Goal: Use online tool/utility: Utilize a website feature to perform a specific function

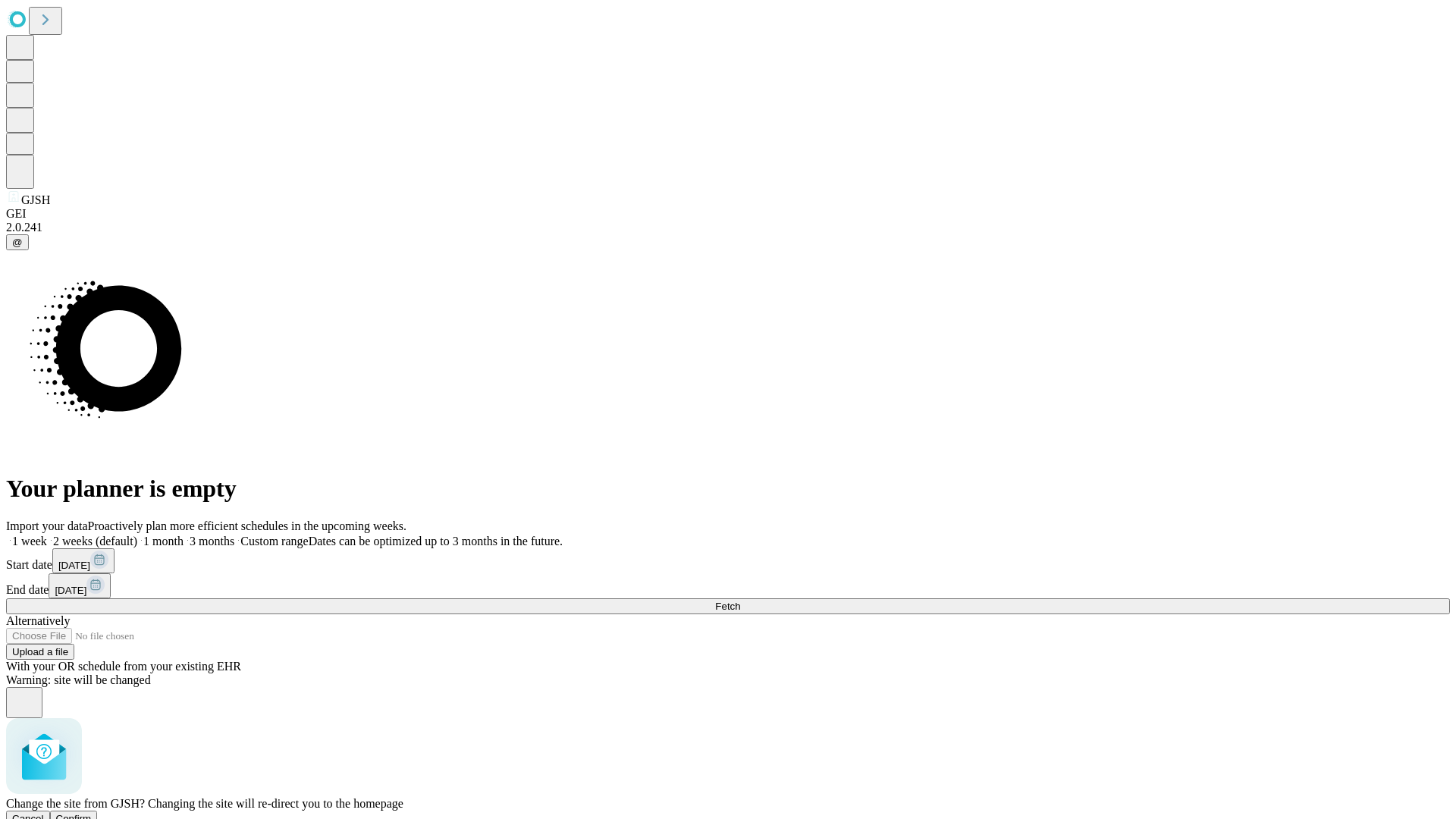
click at [92, 812] on span "Confirm" at bounding box center [73, 818] width 35 height 12
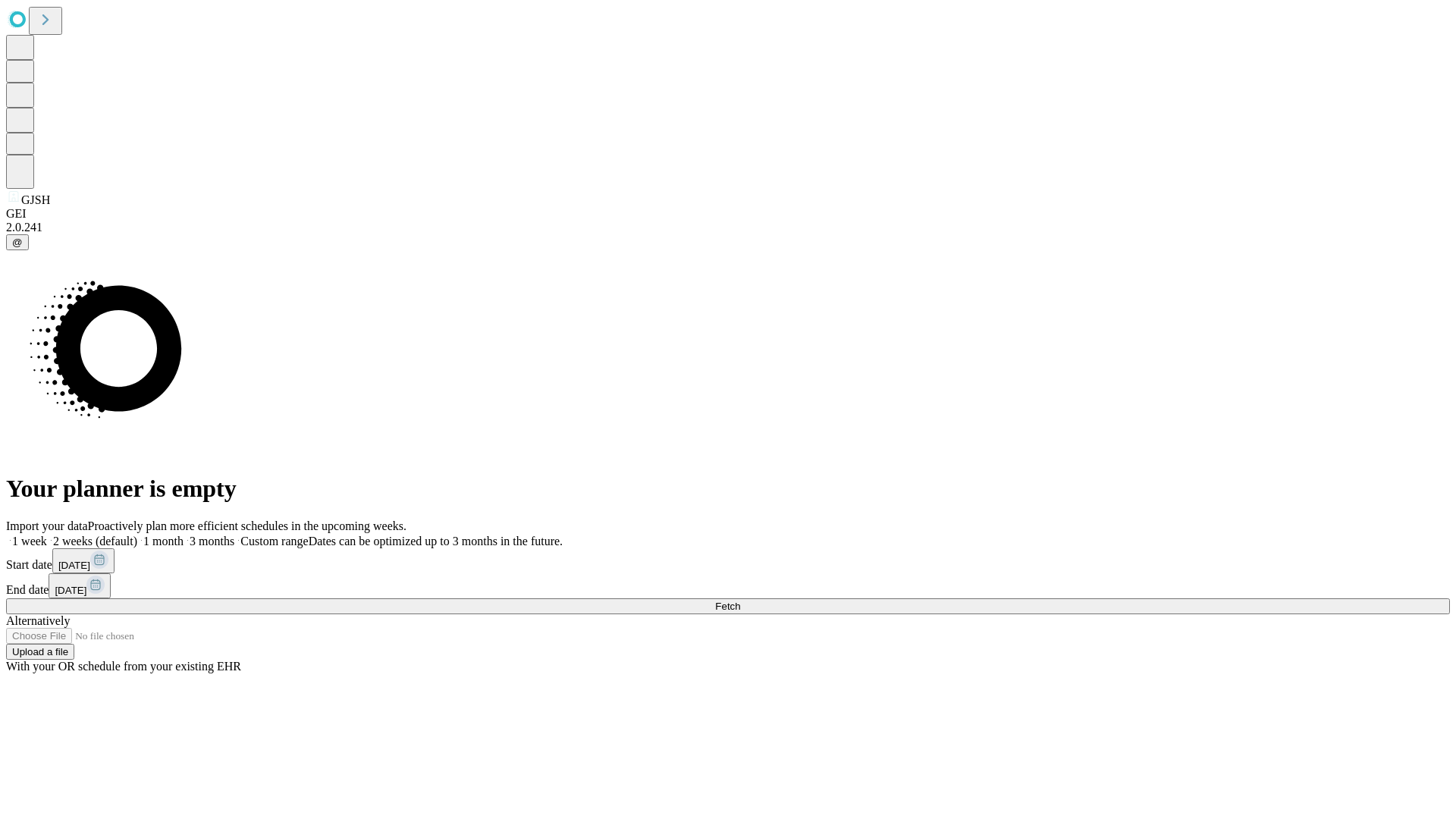
click at [47, 534] on label "1 week" at bounding box center [26, 540] width 41 height 12
click at [740, 600] on span "Fetch" at bounding box center [727, 606] width 25 height 12
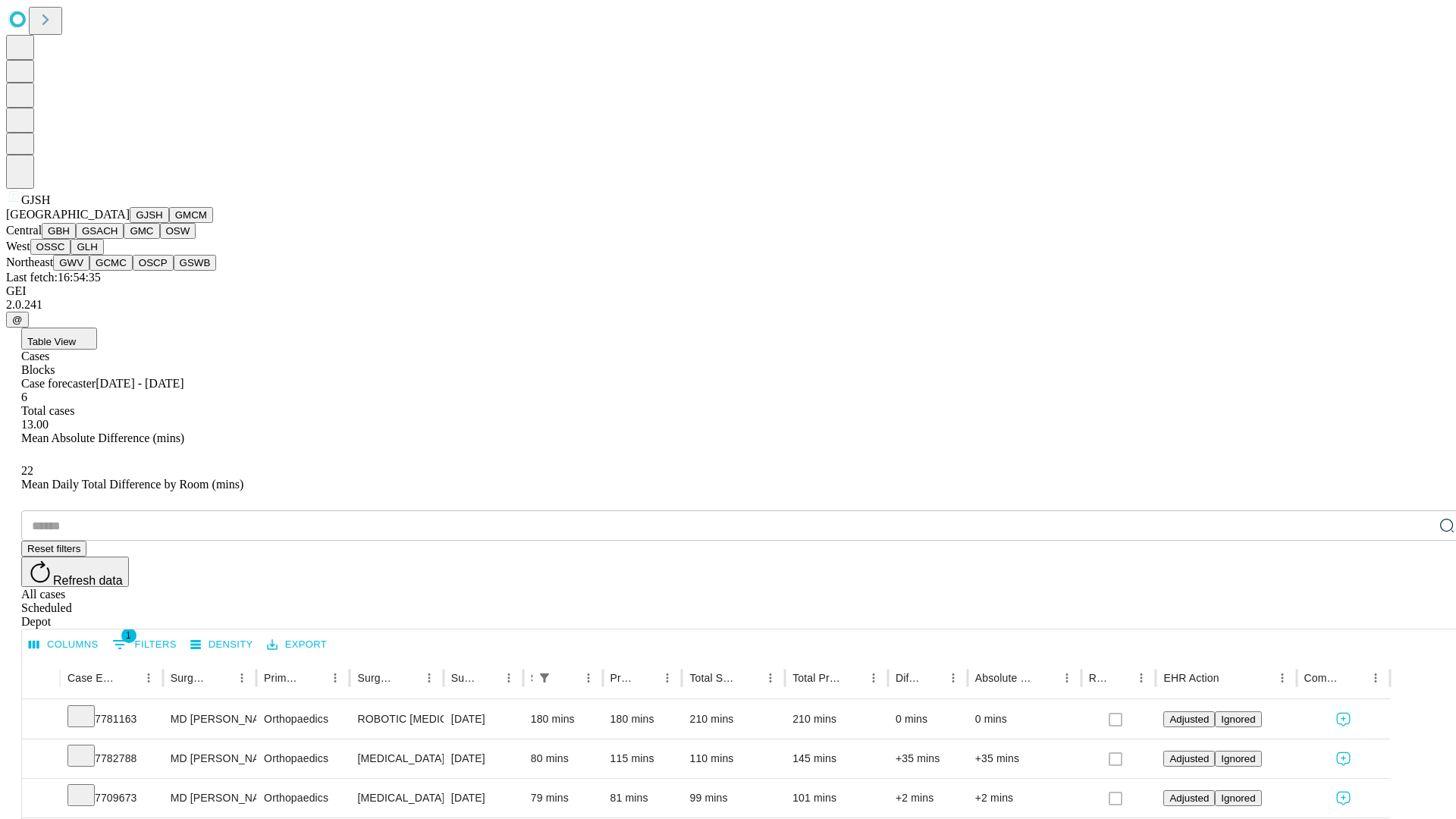
click at [169, 222] on button "GMCM" at bounding box center [191, 215] width 44 height 16
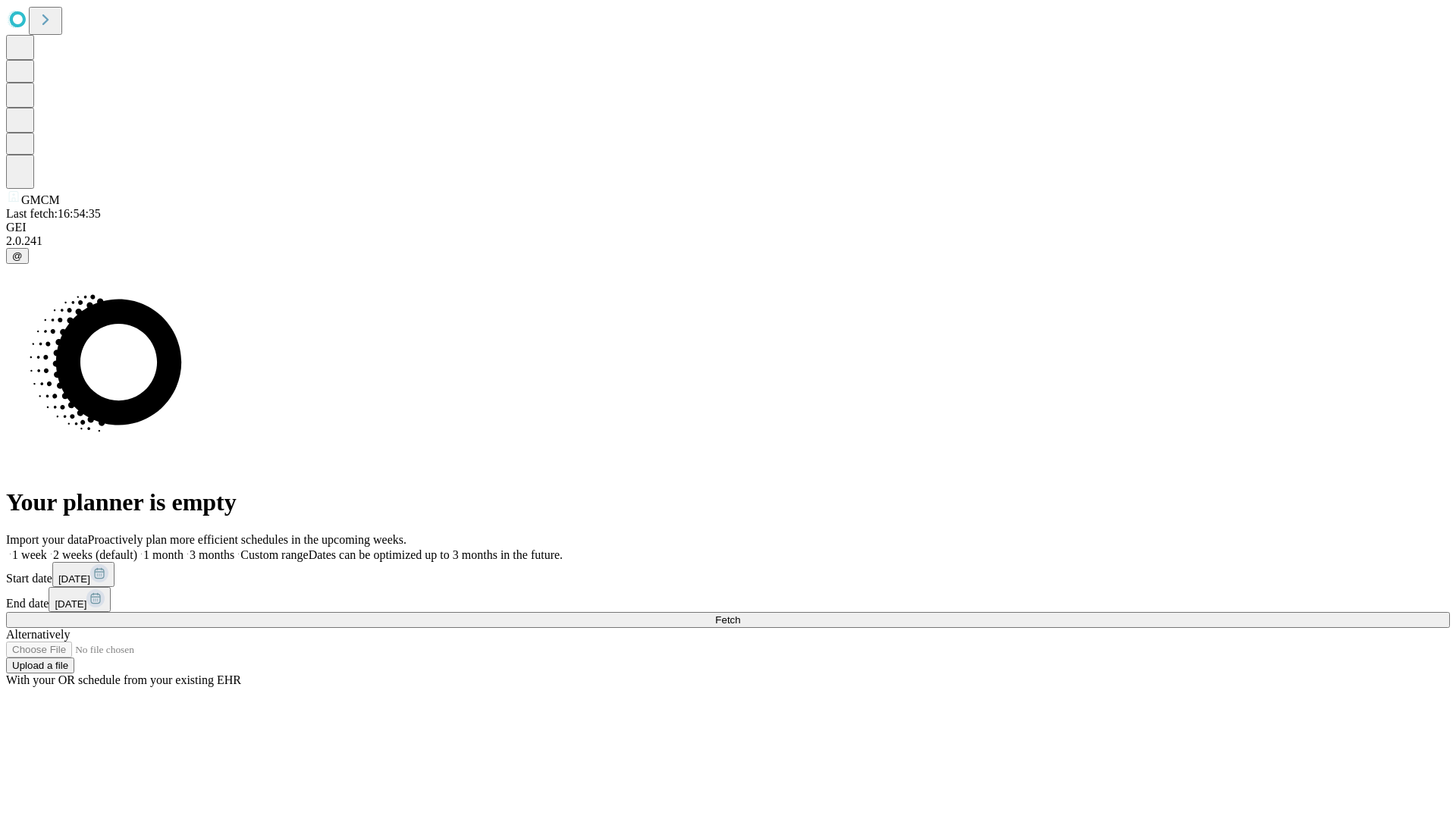
click at [47, 549] on label "1 week" at bounding box center [26, 554] width 41 height 12
click at [740, 614] on span "Fetch" at bounding box center [727, 620] width 25 height 12
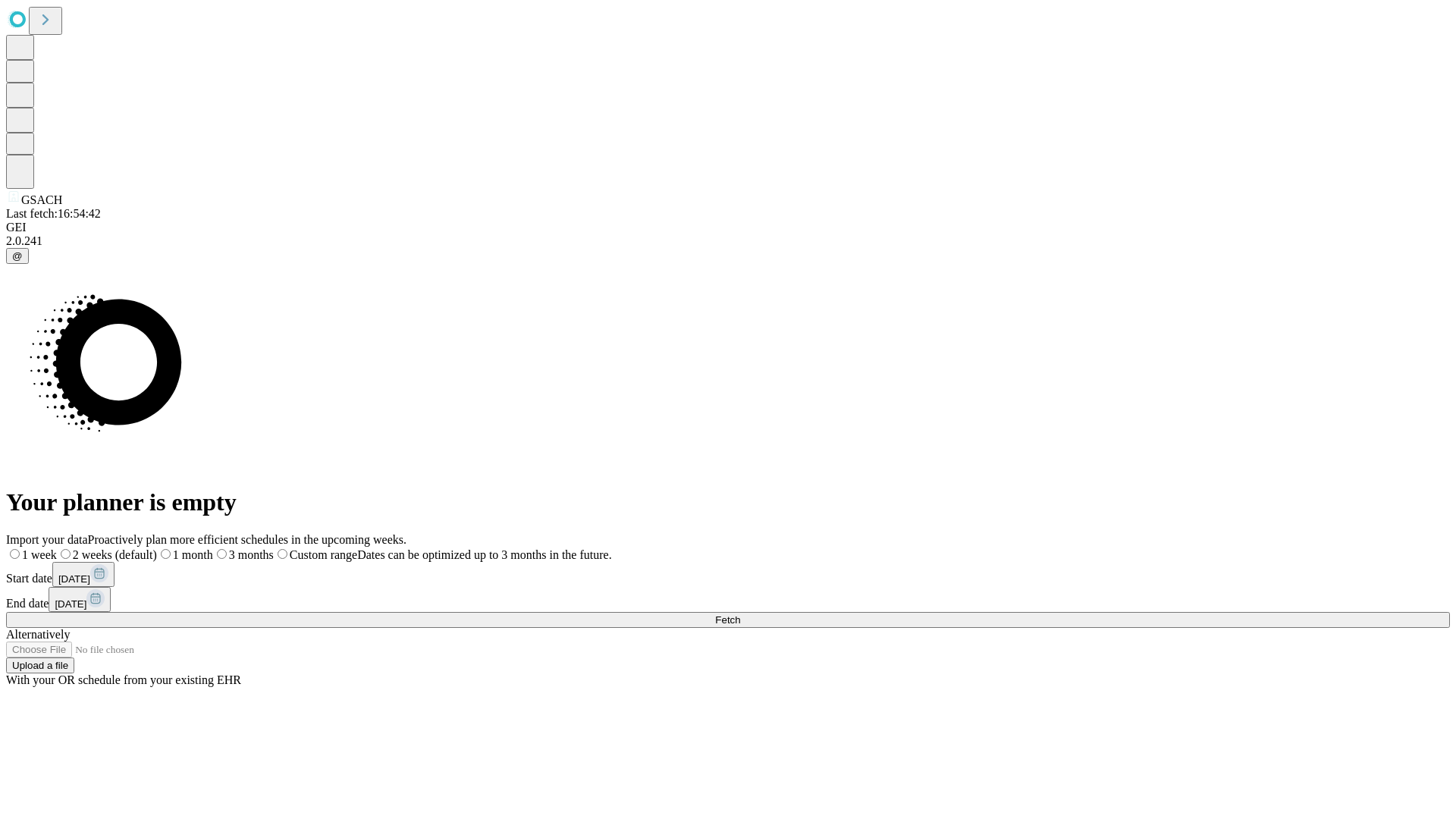
click at [57, 549] on label "1 week" at bounding box center [31, 554] width 51 height 12
click at [740, 614] on span "Fetch" at bounding box center [727, 620] width 25 height 12
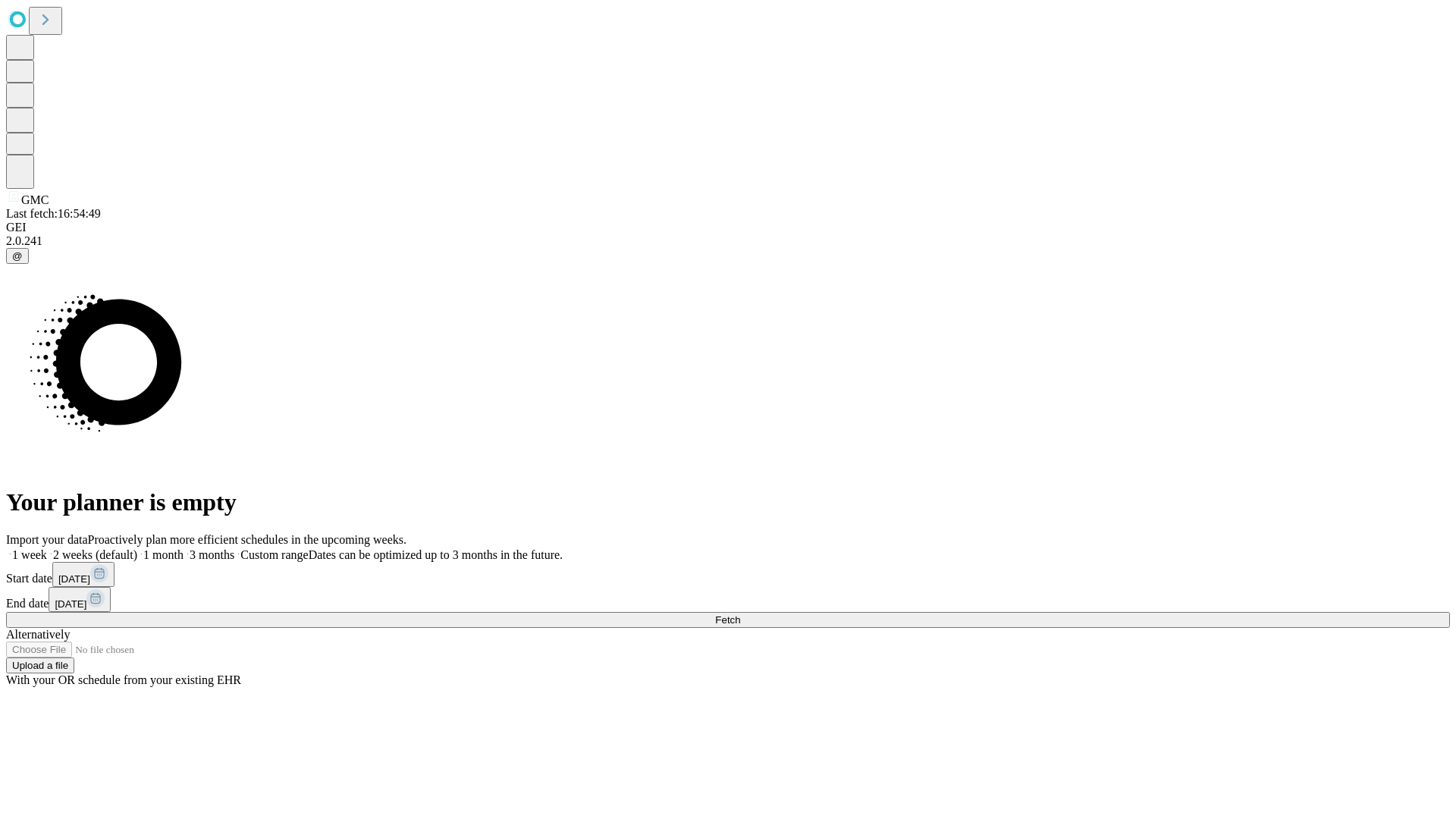
click at [740, 614] on span "Fetch" at bounding box center [727, 620] width 25 height 12
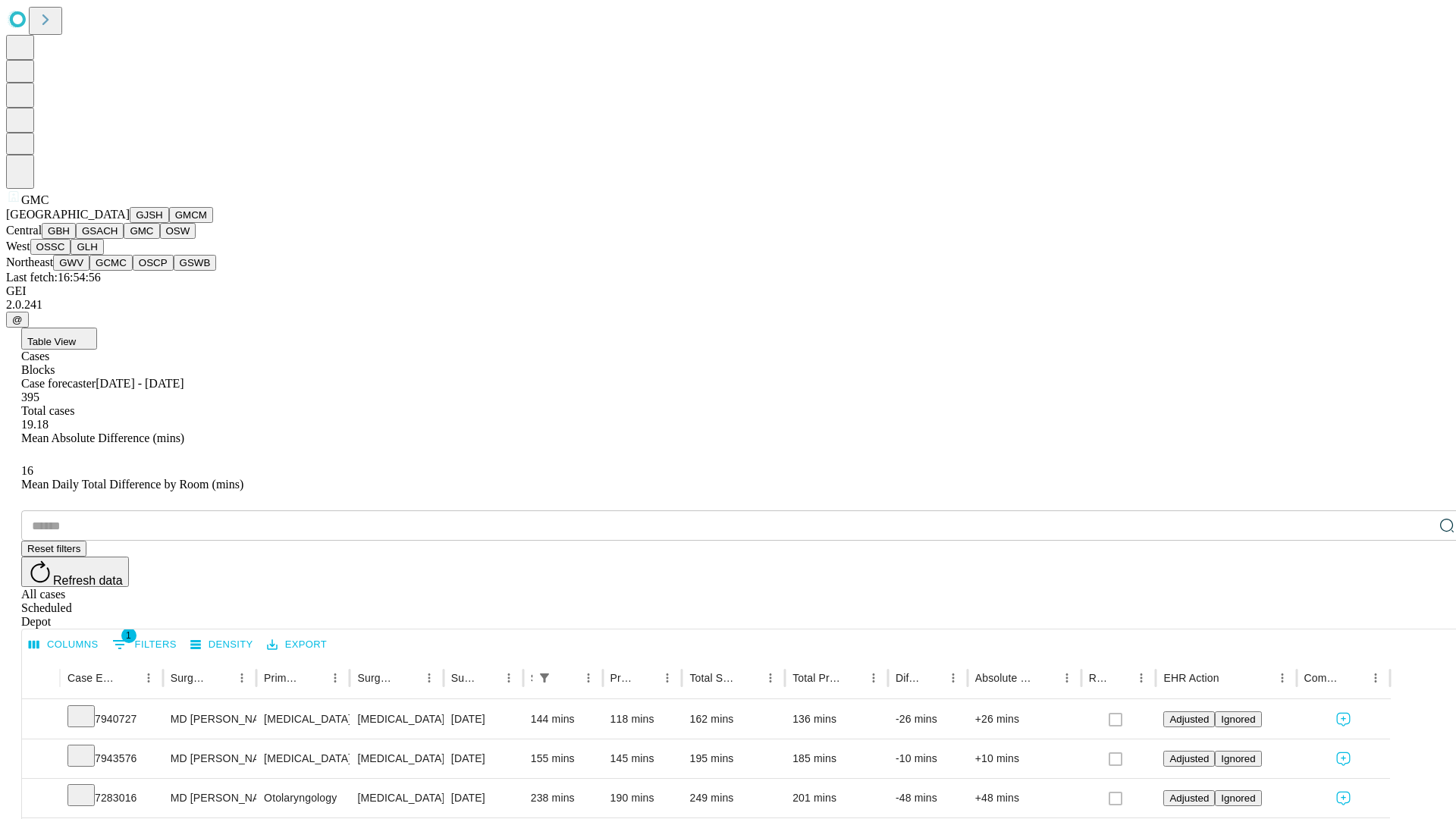
click at [160, 239] on button "OSW" at bounding box center [178, 230] width 36 height 16
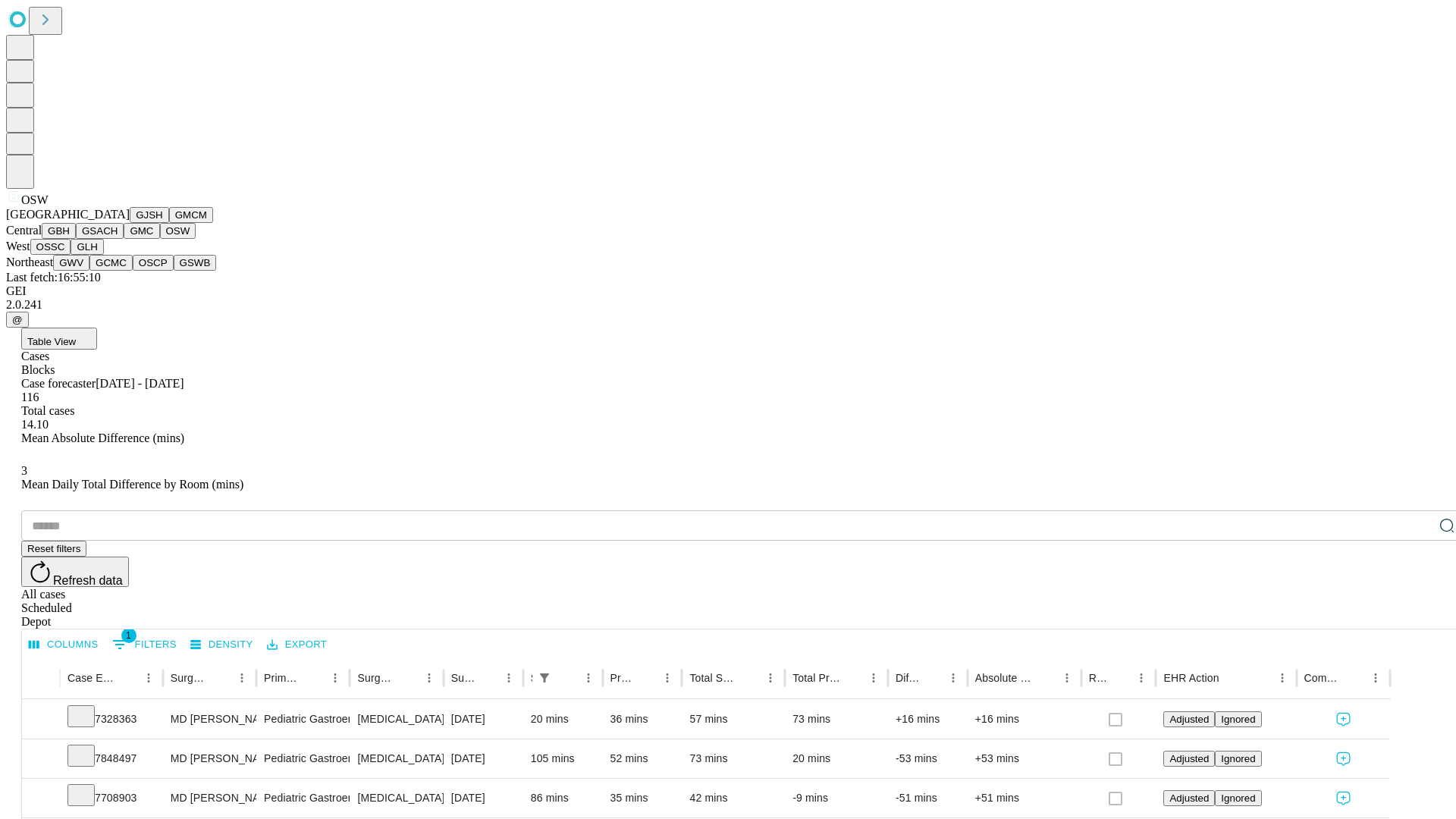
click at [71, 255] on button "OSSC" at bounding box center [51, 246] width 41 height 16
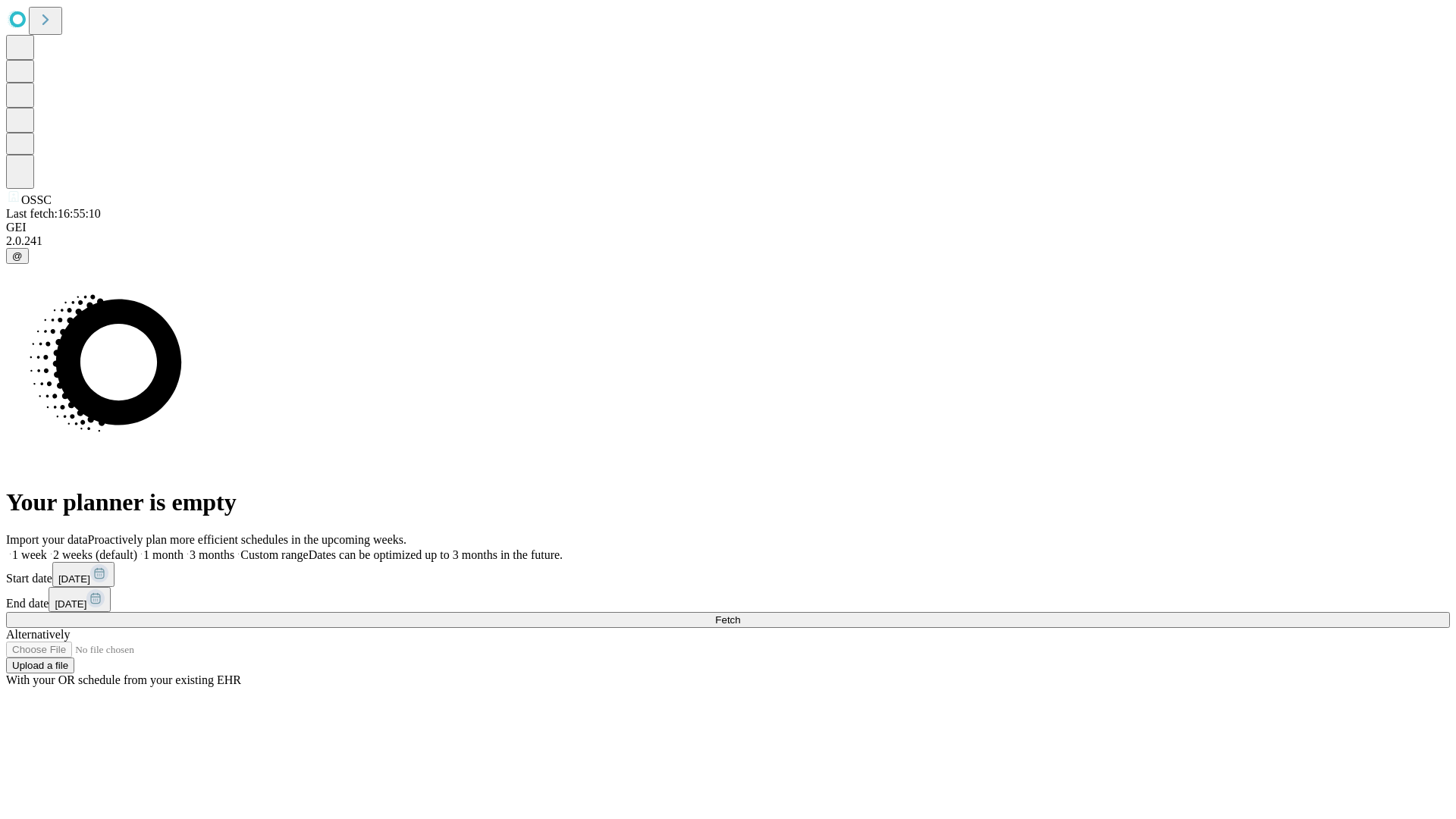
click at [47, 549] on label "1 week" at bounding box center [26, 554] width 41 height 12
click at [740, 614] on span "Fetch" at bounding box center [727, 620] width 25 height 12
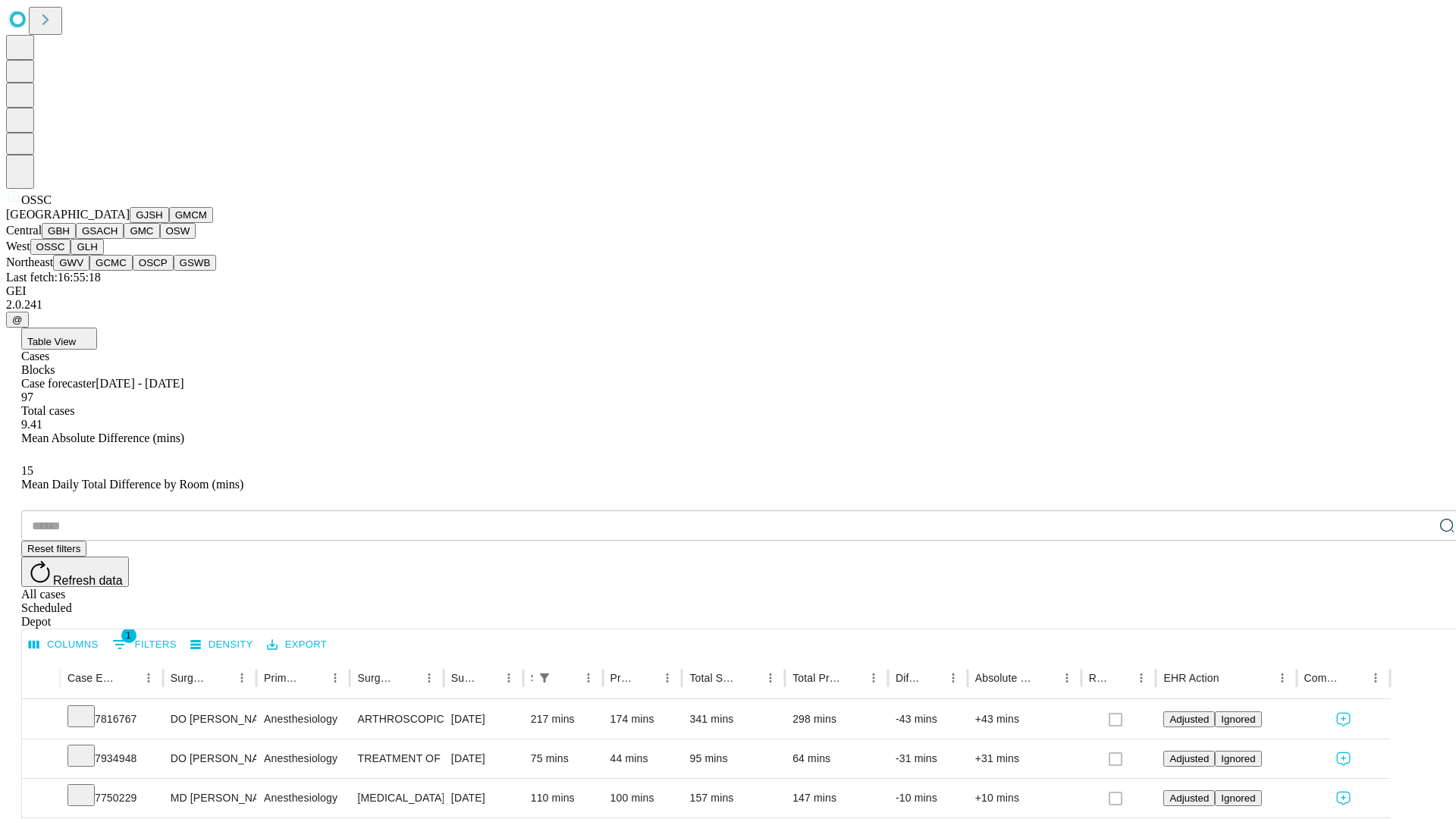
click at [104, 255] on button "GLH" at bounding box center [87, 246] width 33 height 16
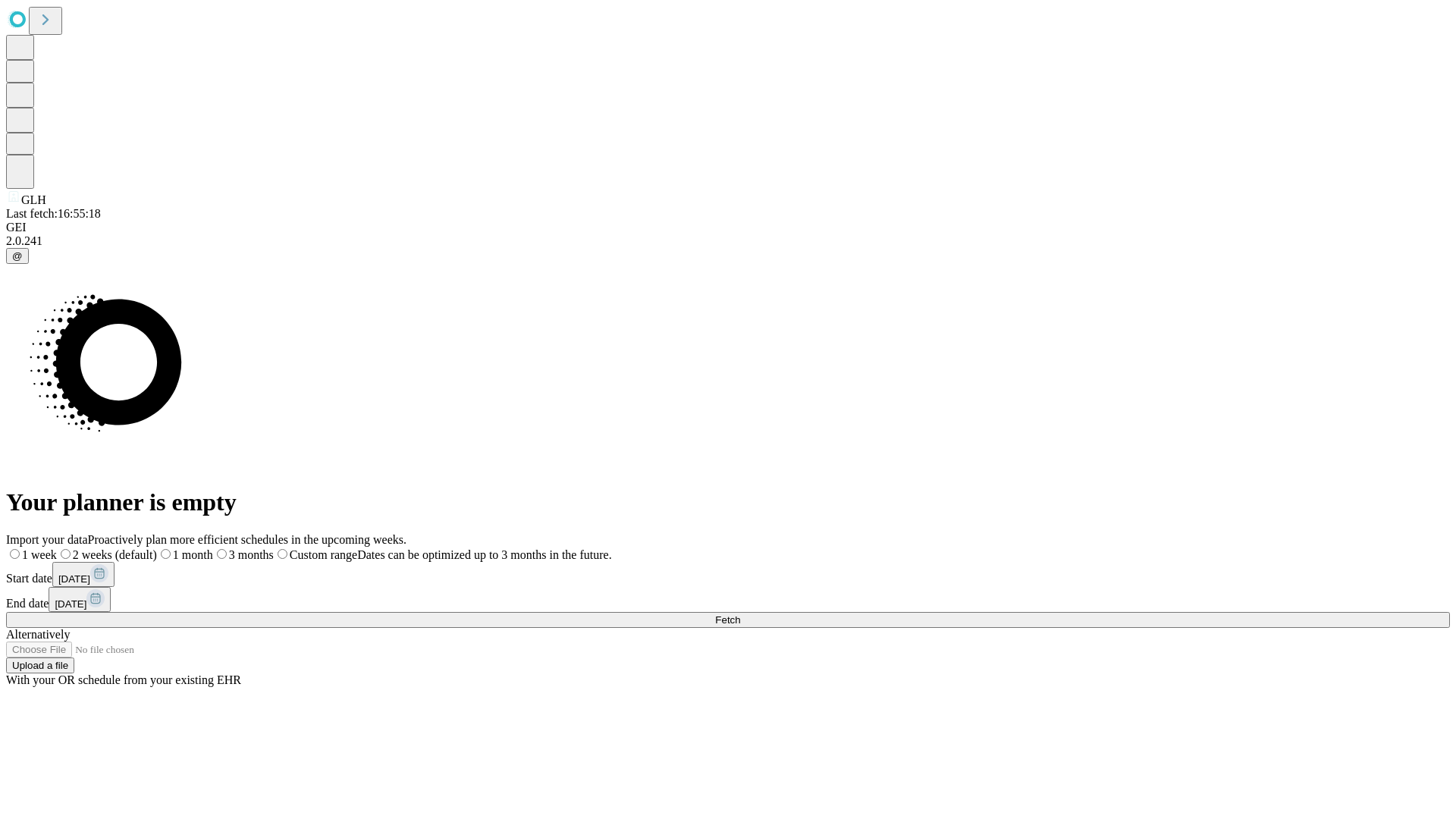
click at [57, 549] on label "1 week" at bounding box center [31, 554] width 51 height 12
click at [740, 614] on span "Fetch" at bounding box center [727, 620] width 25 height 12
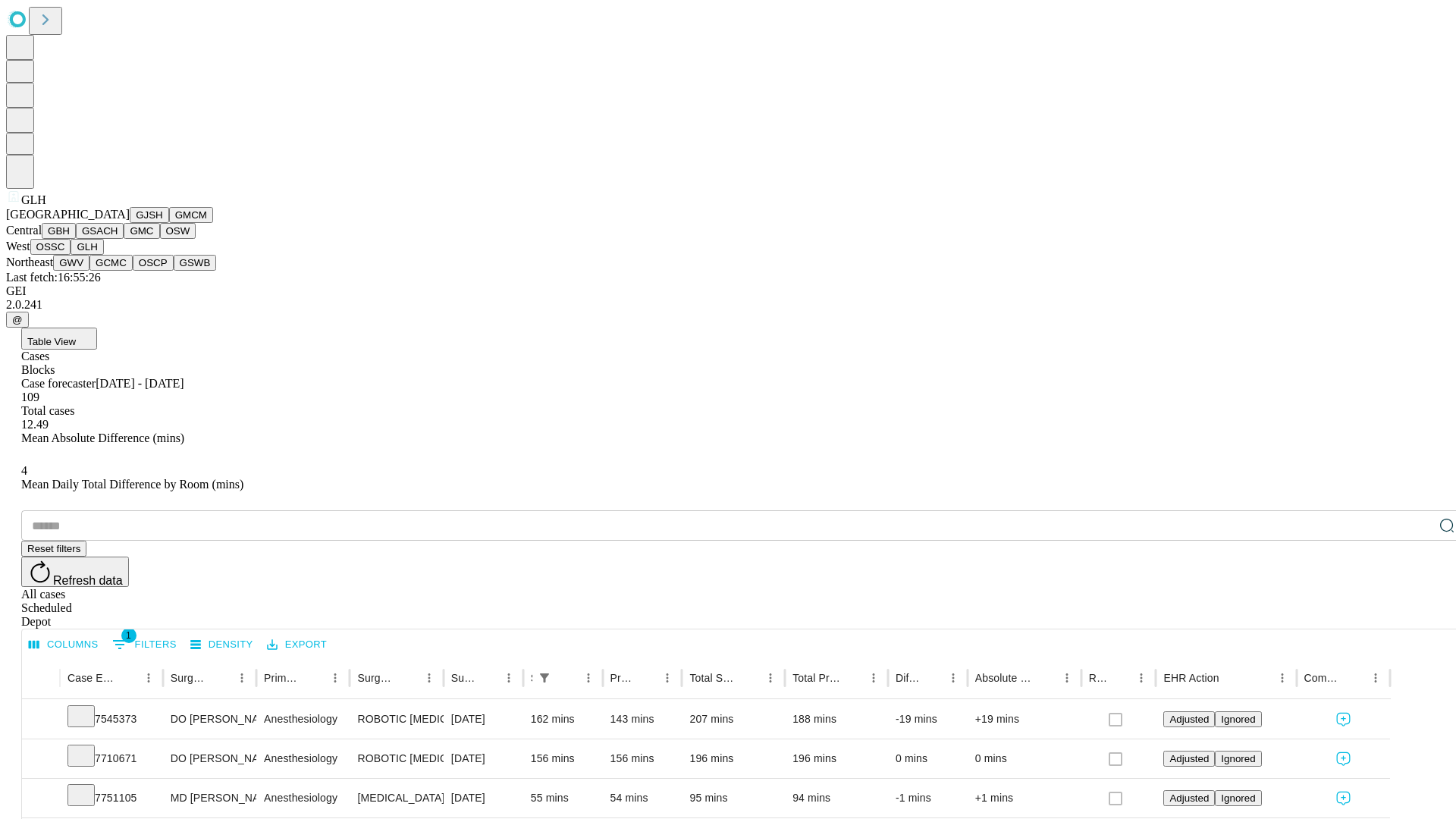
click at [89, 270] on button "GWV" at bounding box center [71, 263] width 36 height 16
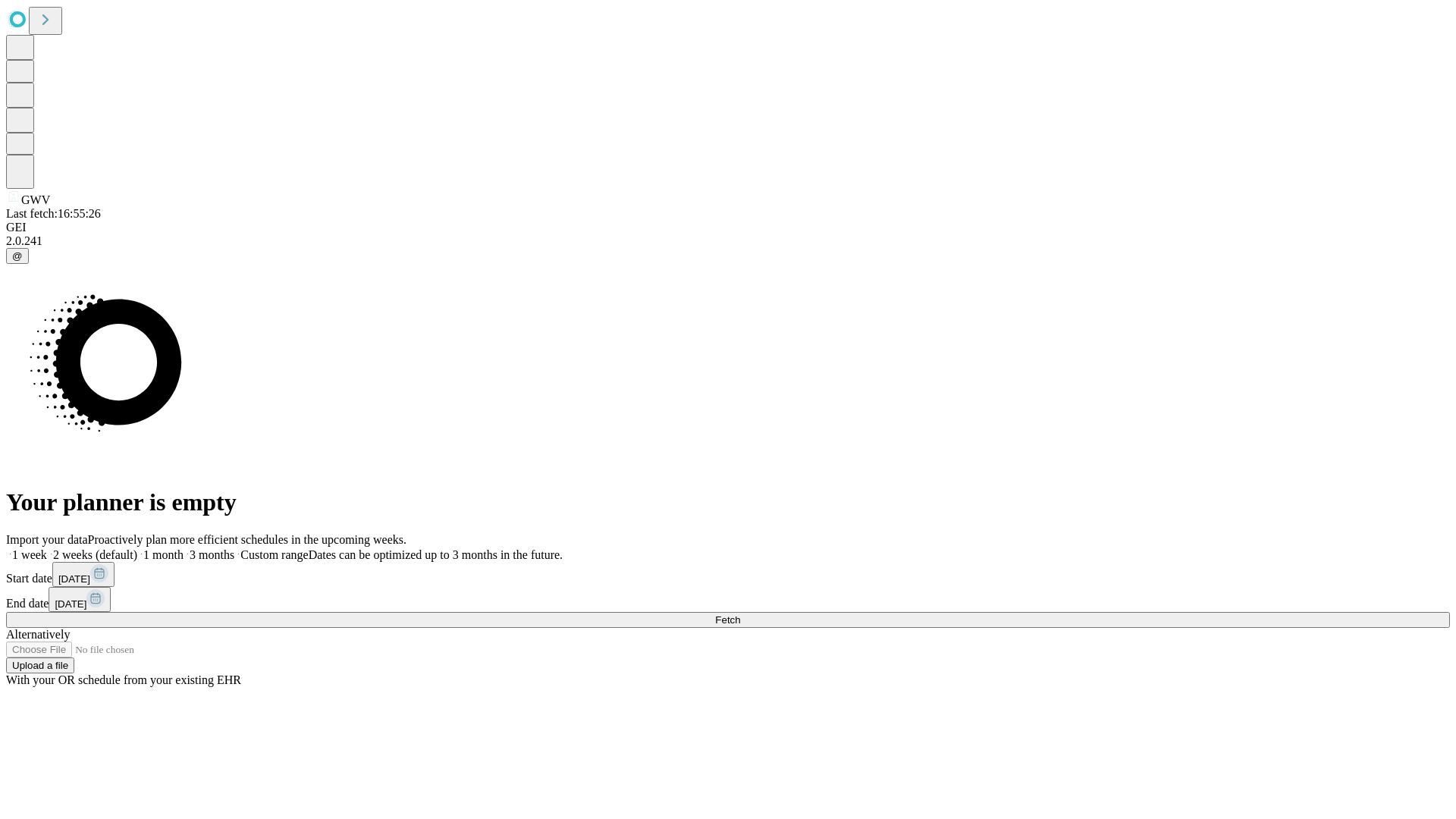
click at [47, 549] on label "1 week" at bounding box center [26, 554] width 41 height 12
click at [740, 614] on span "Fetch" at bounding box center [727, 620] width 25 height 12
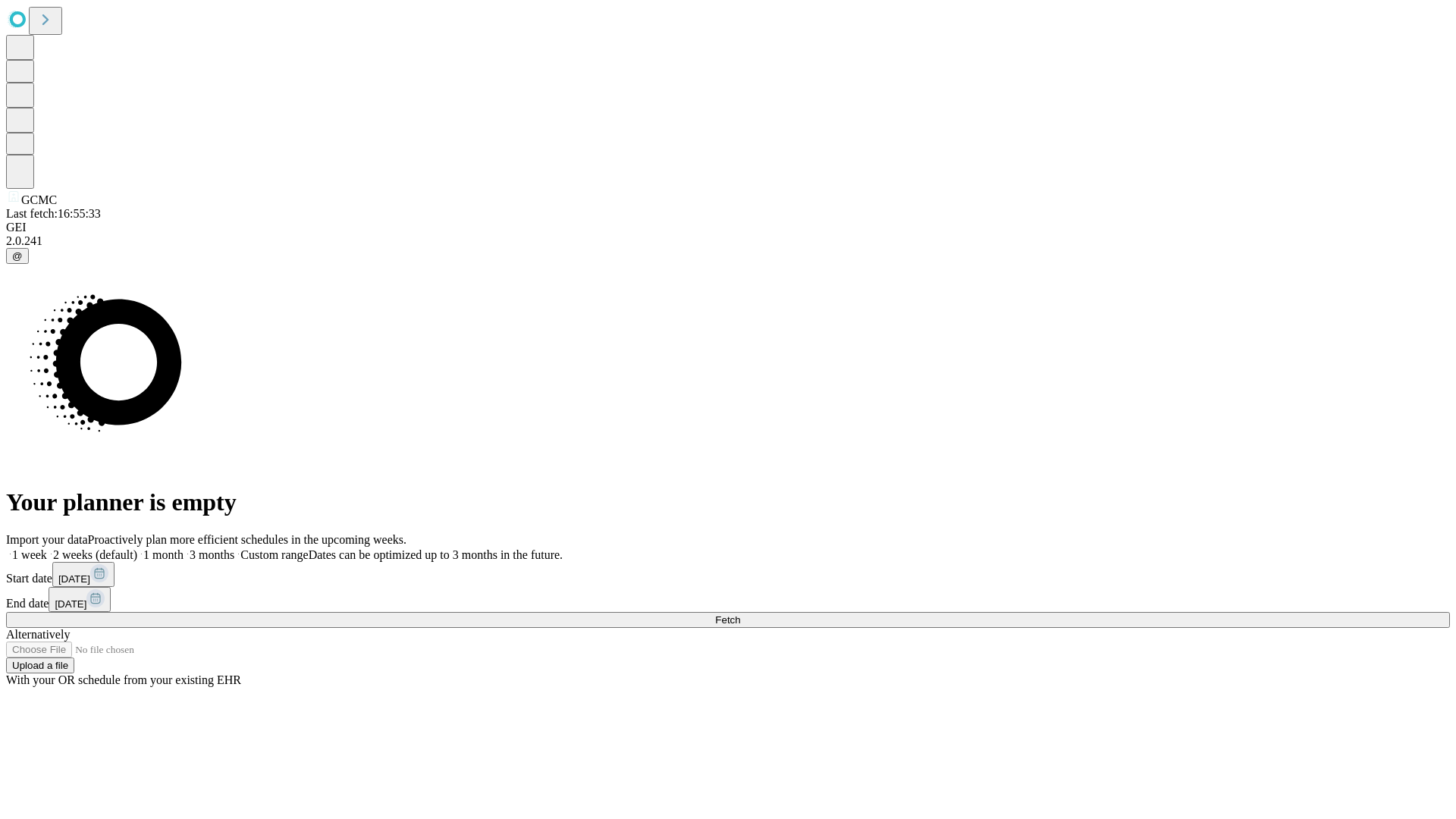
click at [47, 549] on label "1 week" at bounding box center [26, 554] width 41 height 12
click at [740, 614] on span "Fetch" at bounding box center [727, 620] width 25 height 12
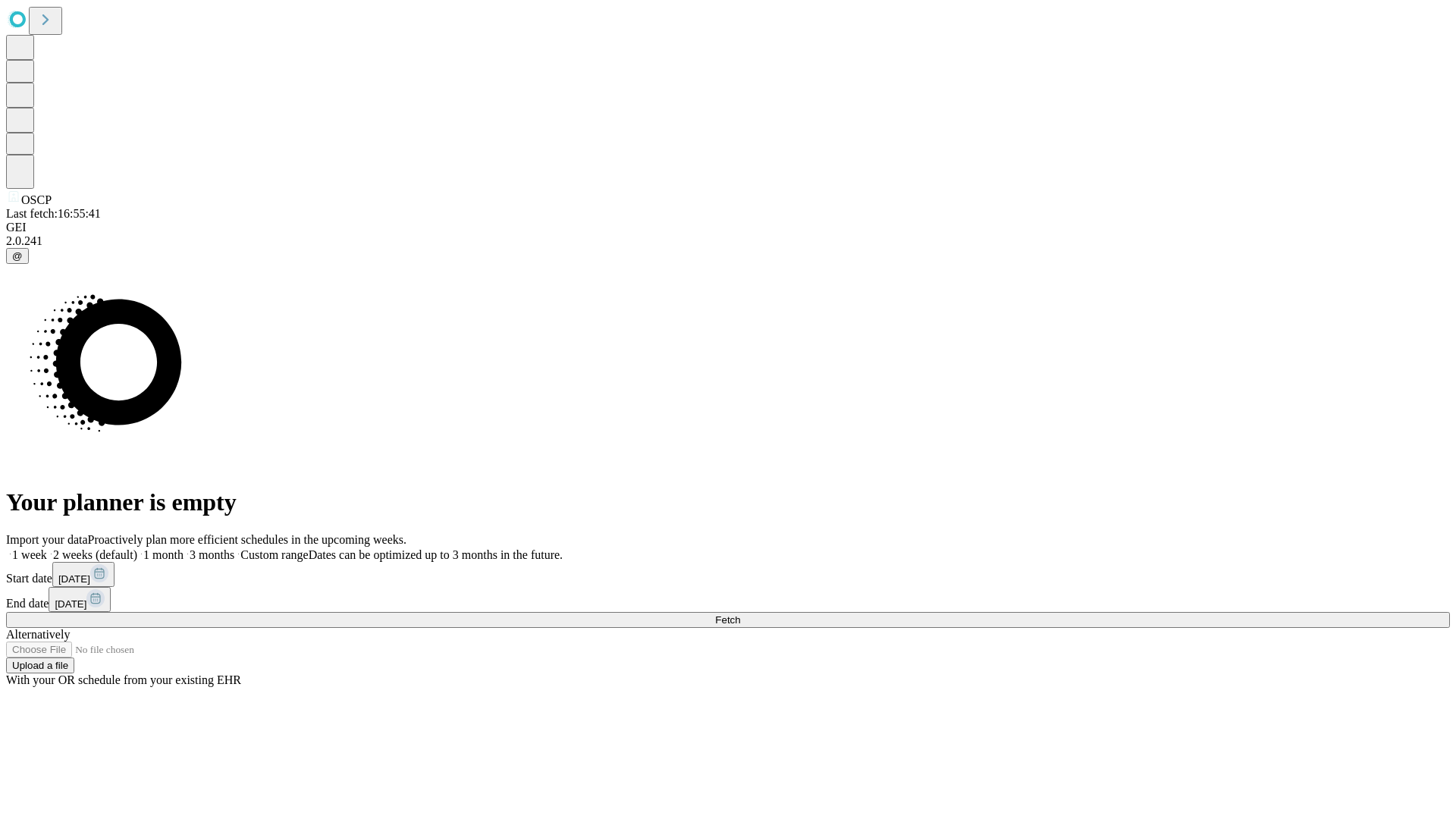
click at [740, 614] on span "Fetch" at bounding box center [727, 620] width 25 height 12
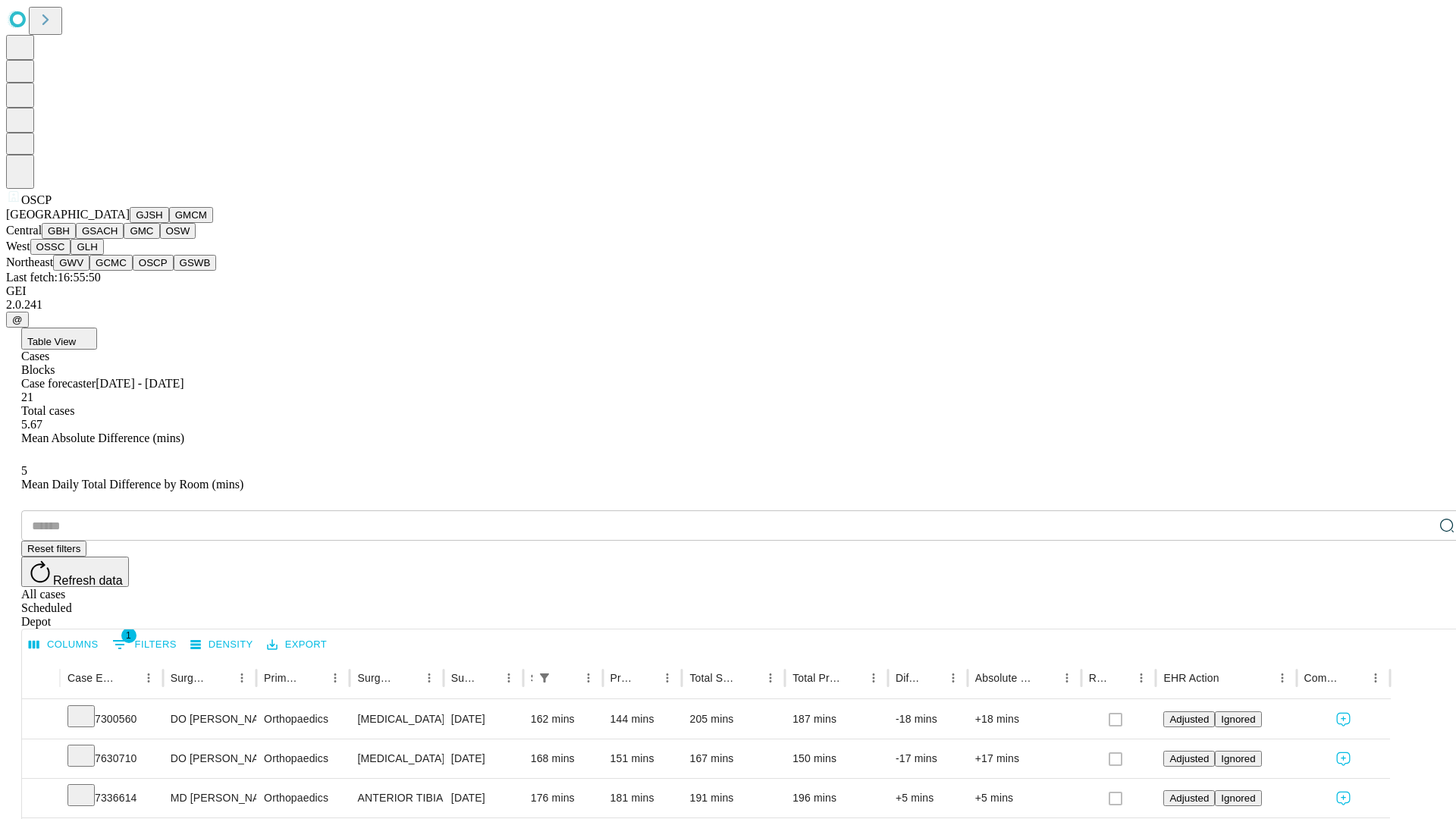
click at [174, 270] on button "GSWB" at bounding box center [195, 263] width 43 height 16
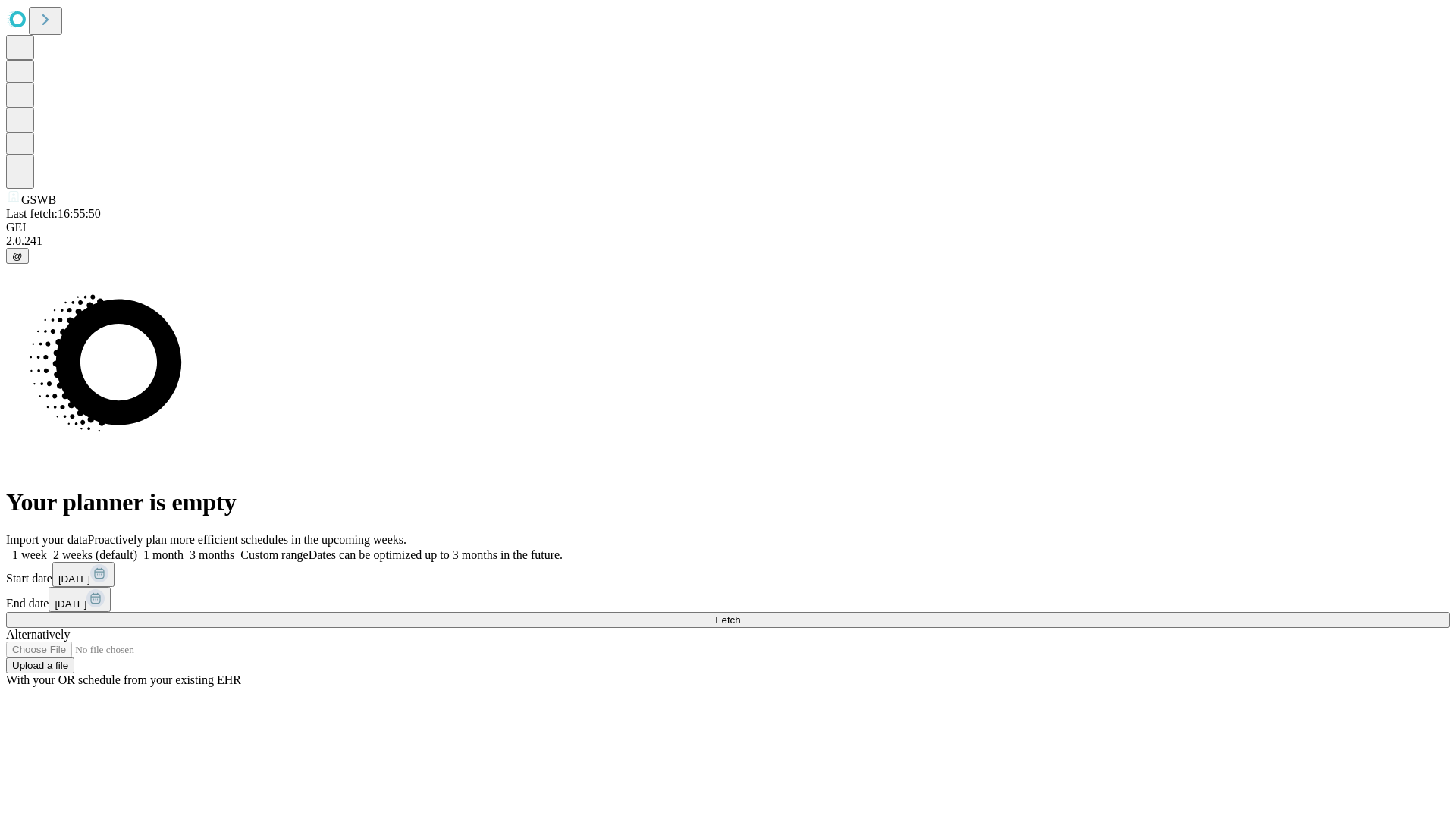
click at [47, 549] on label "1 week" at bounding box center [26, 554] width 41 height 12
click at [740, 614] on span "Fetch" at bounding box center [727, 620] width 25 height 12
